Goal: Transaction & Acquisition: Purchase product/service

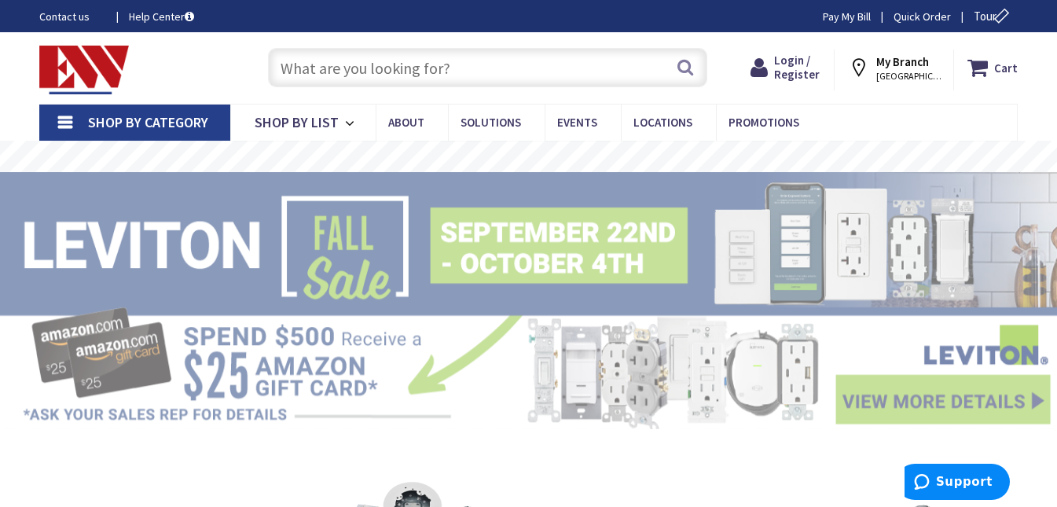
click at [312, 73] on input "text" at bounding box center [487, 67] width 439 height 39
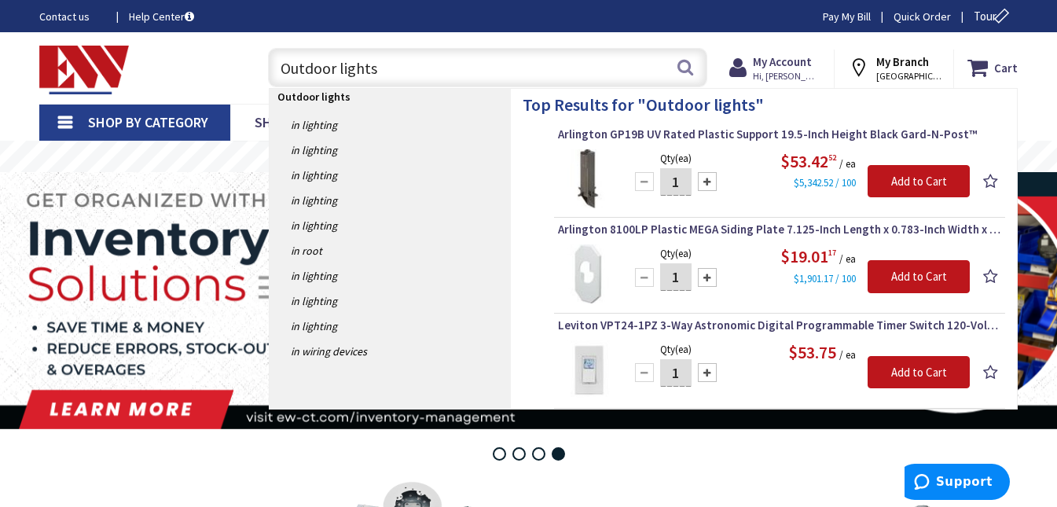
click at [386, 68] on input "Outdoor lights" at bounding box center [487, 67] width 439 height 39
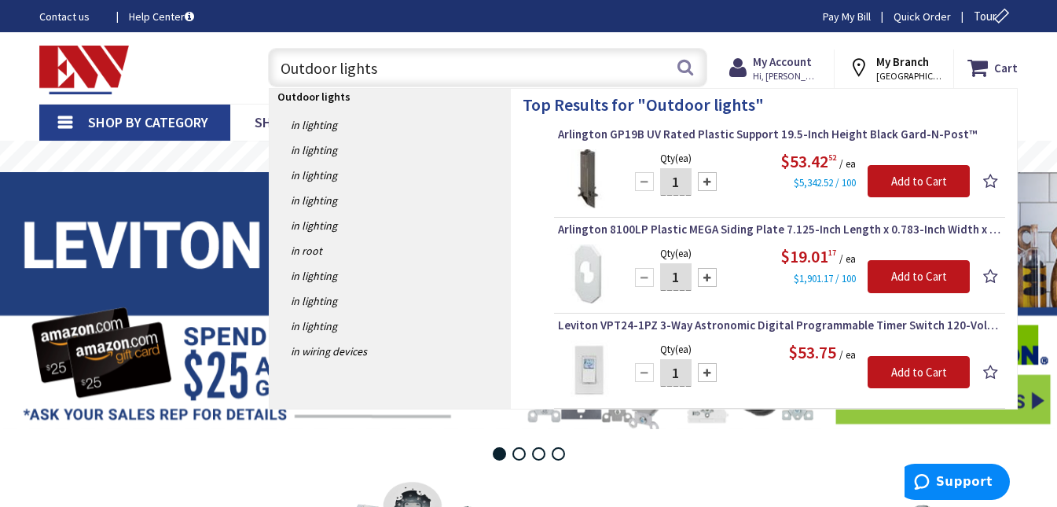
click at [285, 68] on input "Outdoor lights" at bounding box center [487, 67] width 439 height 39
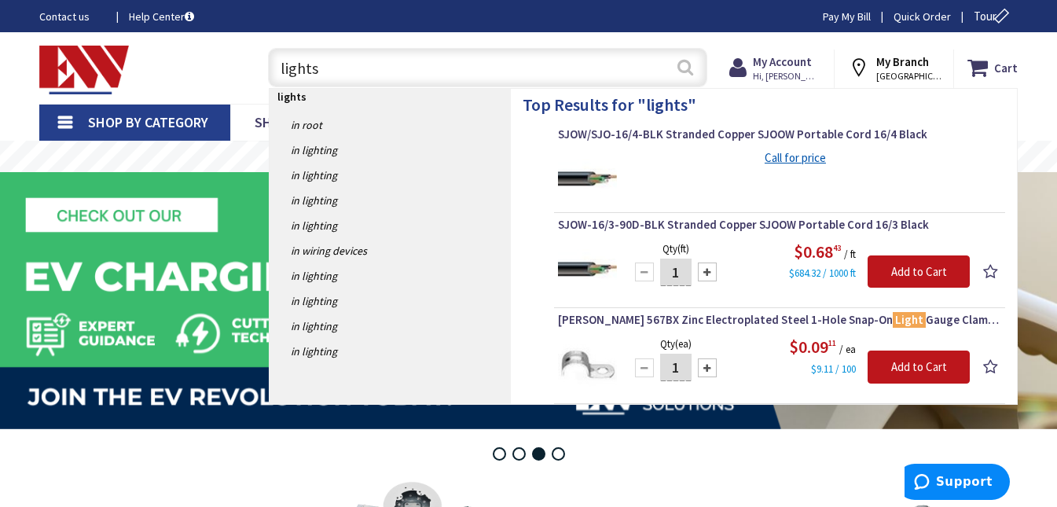
type input "lights"
click at [682, 68] on button "Search" at bounding box center [685, 67] width 20 height 35
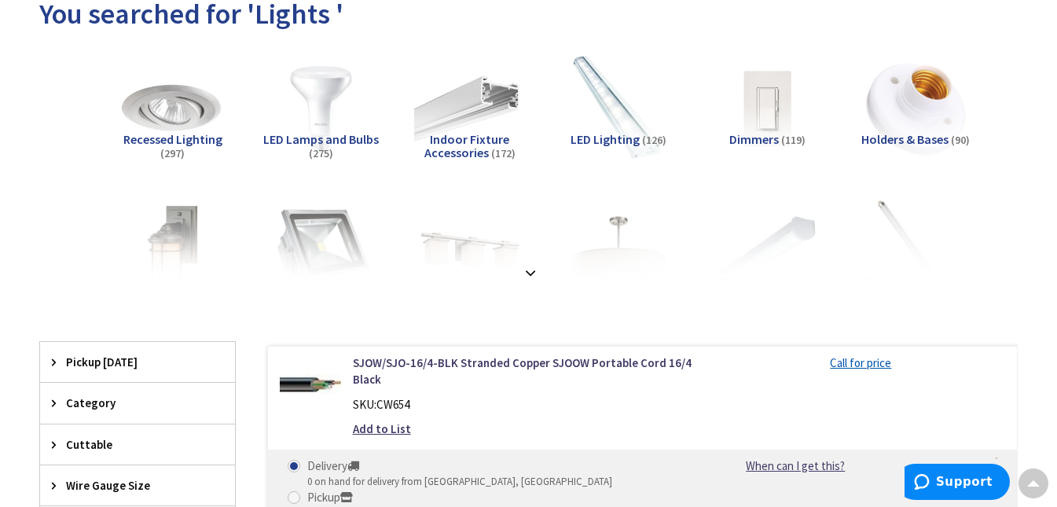
scroll to position [157, 0]
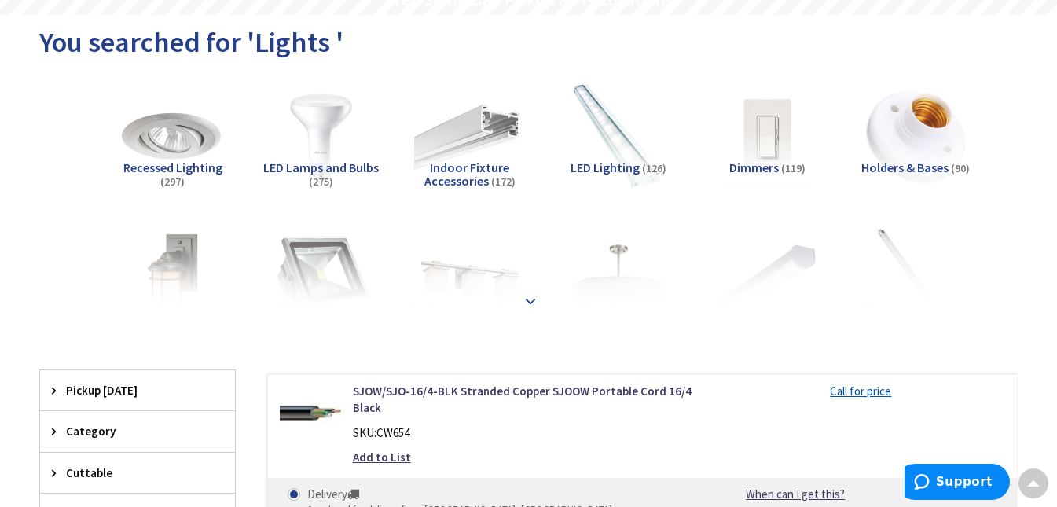
click at [322, 273] on div at bounding box center [529, 266] width 900 height 86
click at [534, 293] on strong at bounding box center [530, 300] width 19 height 17
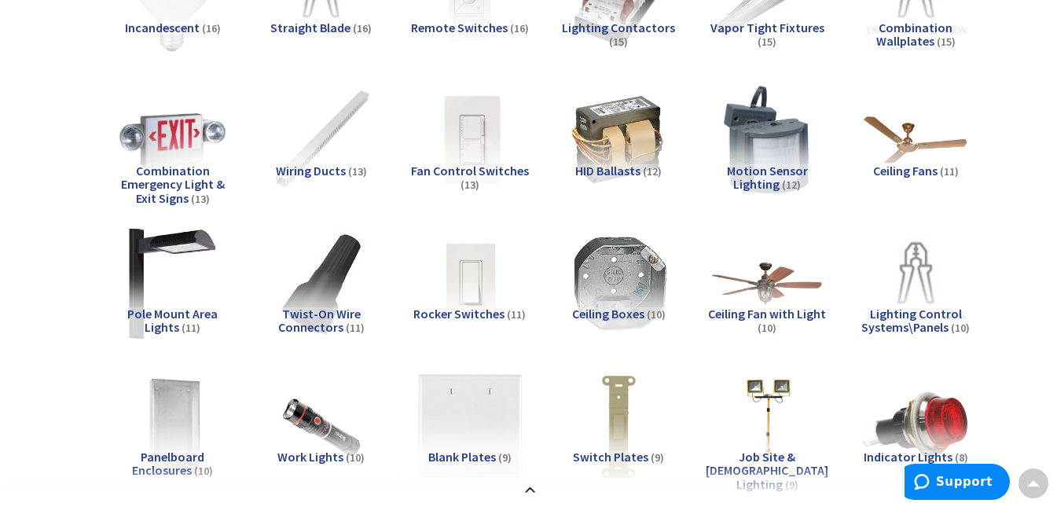
scroll to position [1260, 0]
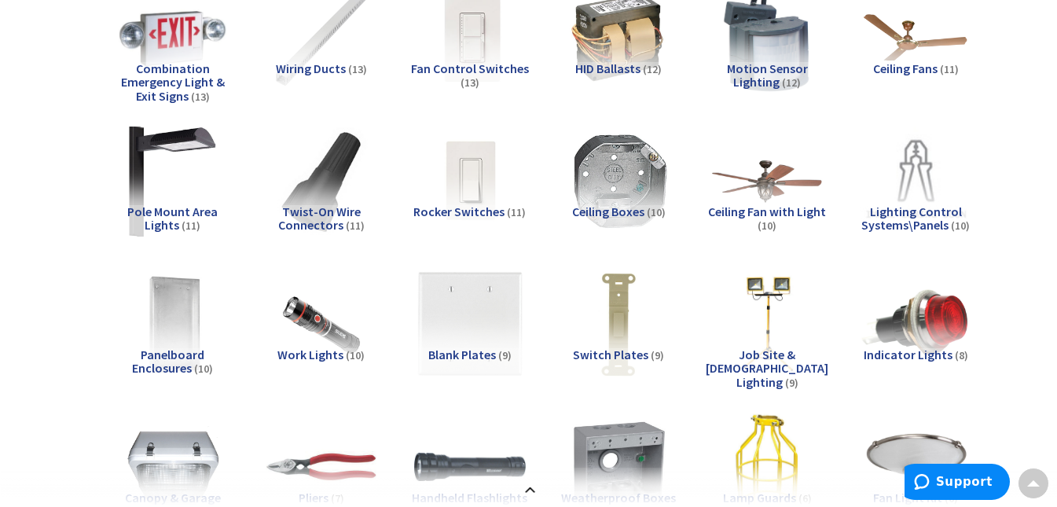
click at [161, 207] on span "Pole Mount Area Lights" at bounding box center [172, 219] width 90 height 30
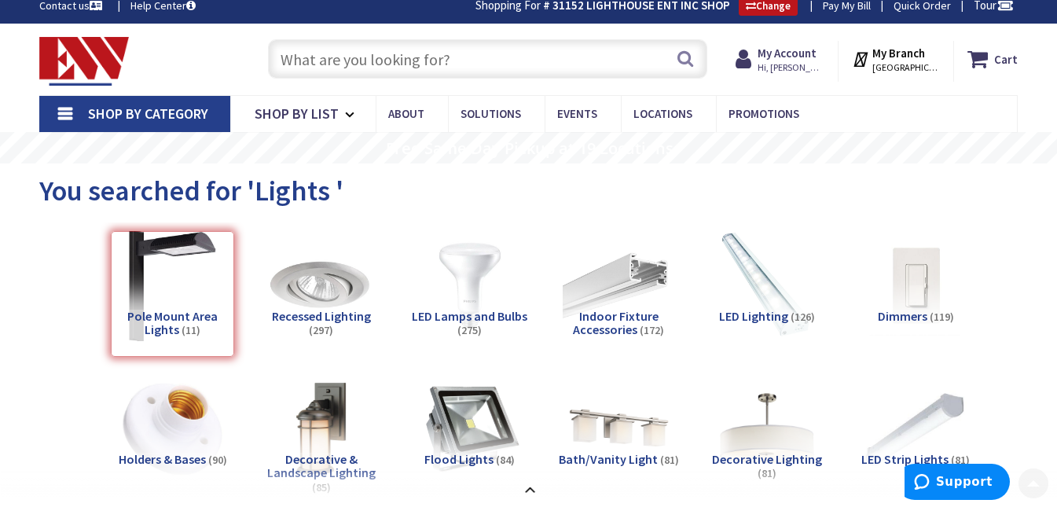
scroll to position [0, 0]
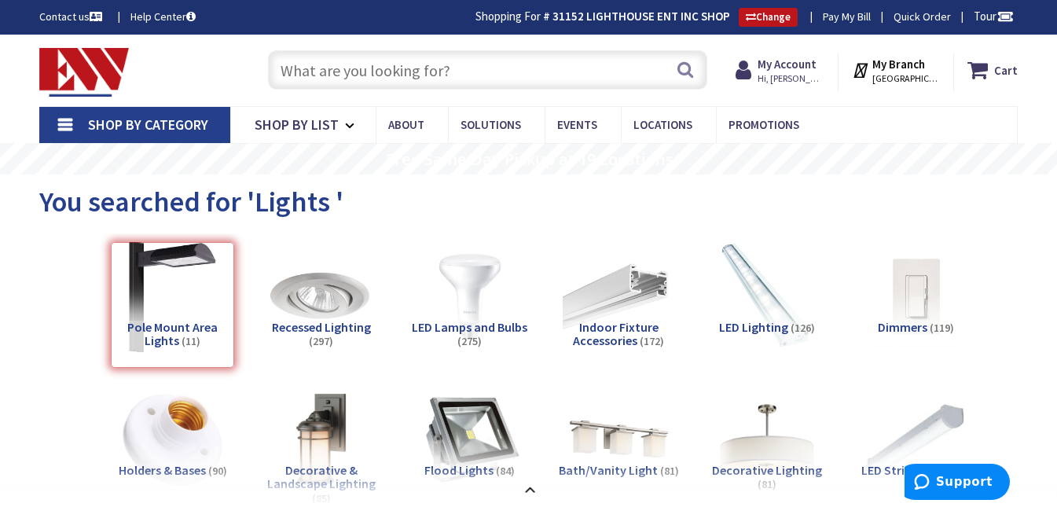
click at [350, 69] on input "text" at bounding box center [487, 69] width 439 height 39
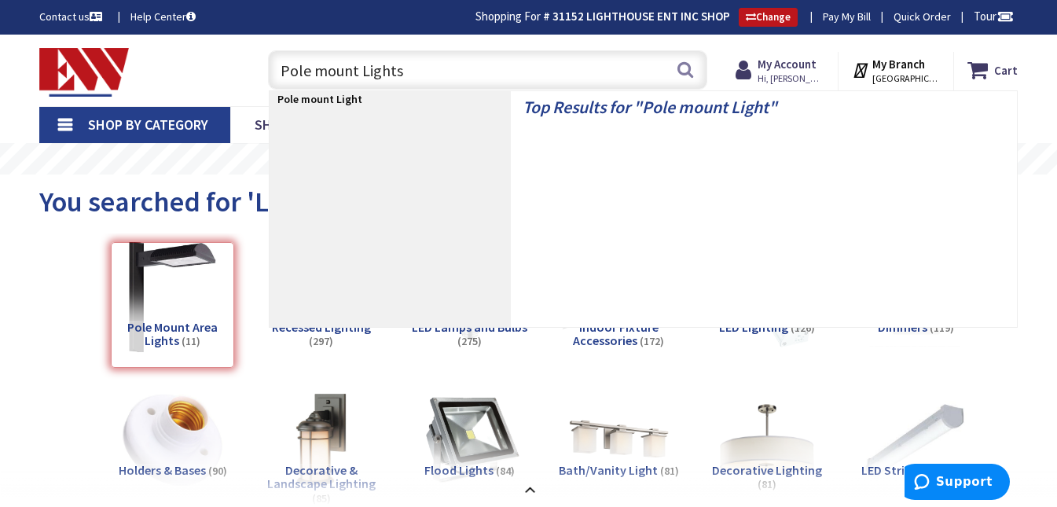
type input "Pole mount Lights"
